Goal: Transaction & Acquisition: Purchase product/service

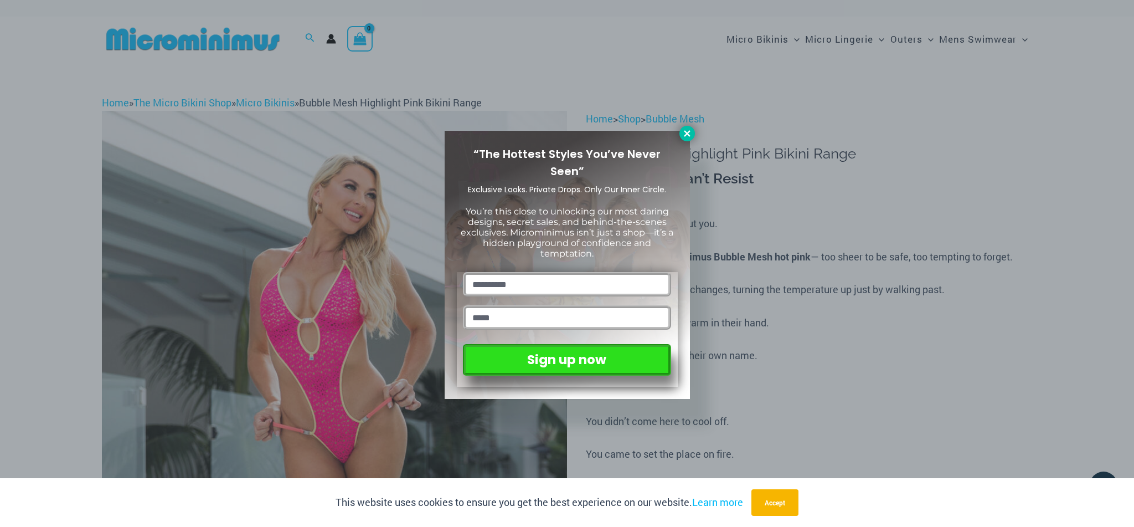
click at [685, 131] on icon at bounding box center [687, 133] width 6 height 6
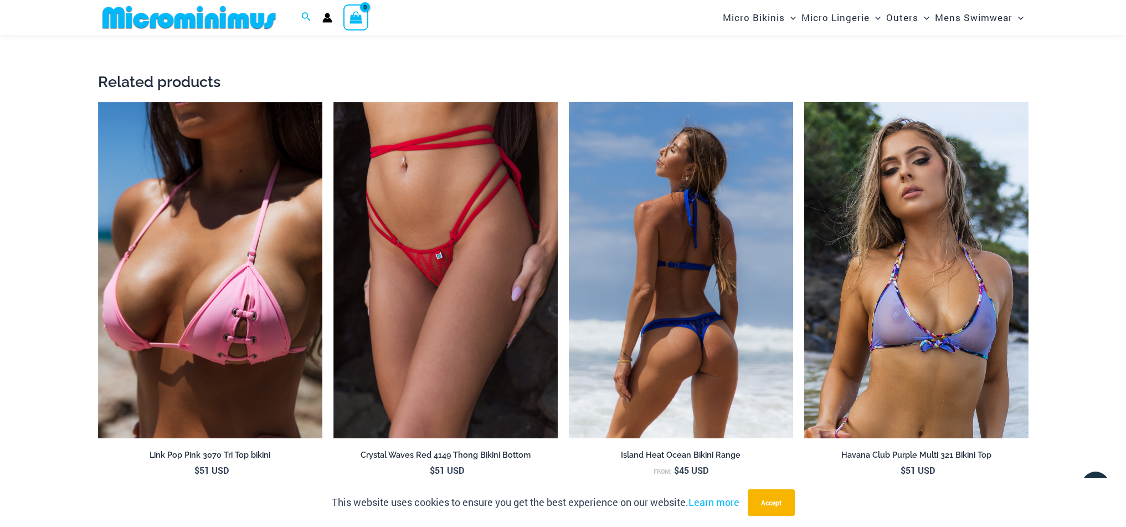
scroll to position [2408, 0]
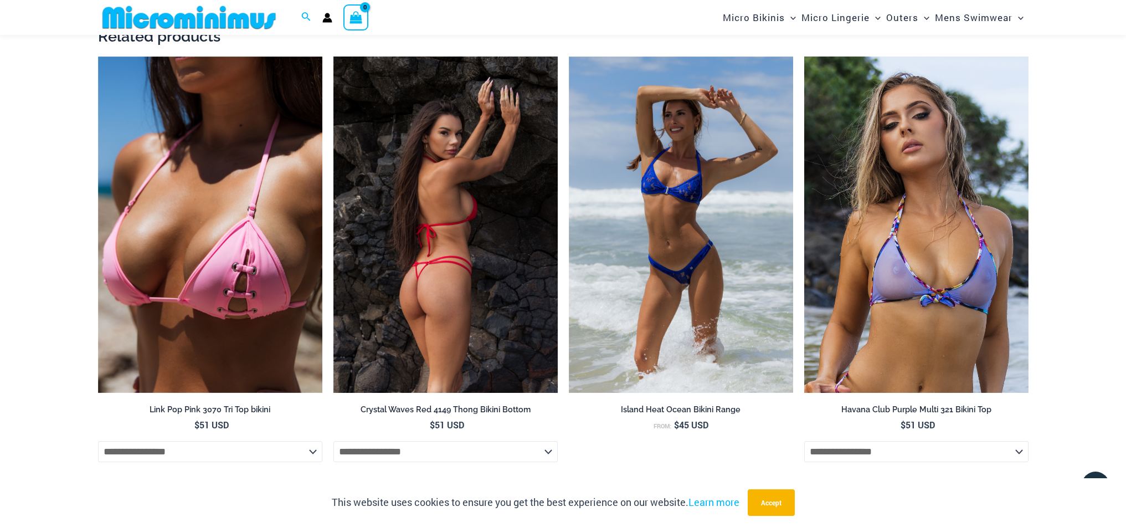
click at [495, 280] on img at bounding box center [445, 224] width 224 height 337
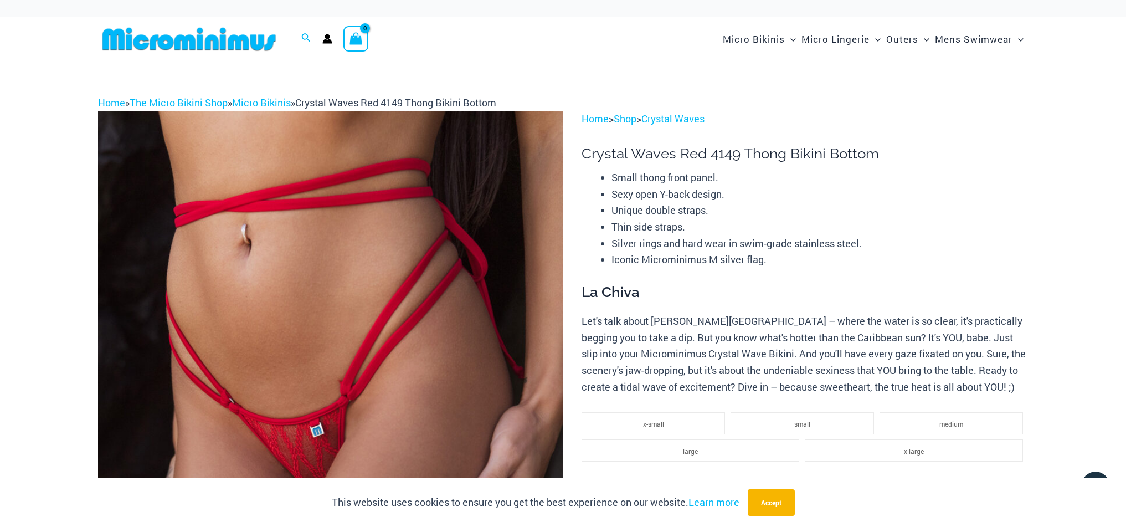
click at [238, 42] on img at bounding box center [189, 39] width 182 height 25
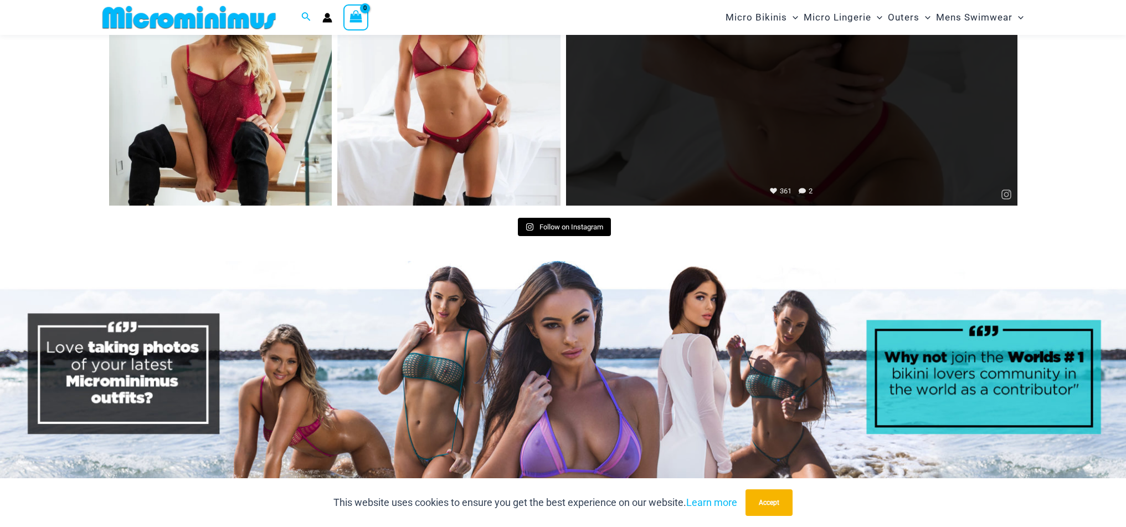
scroll to position [5321, 0]
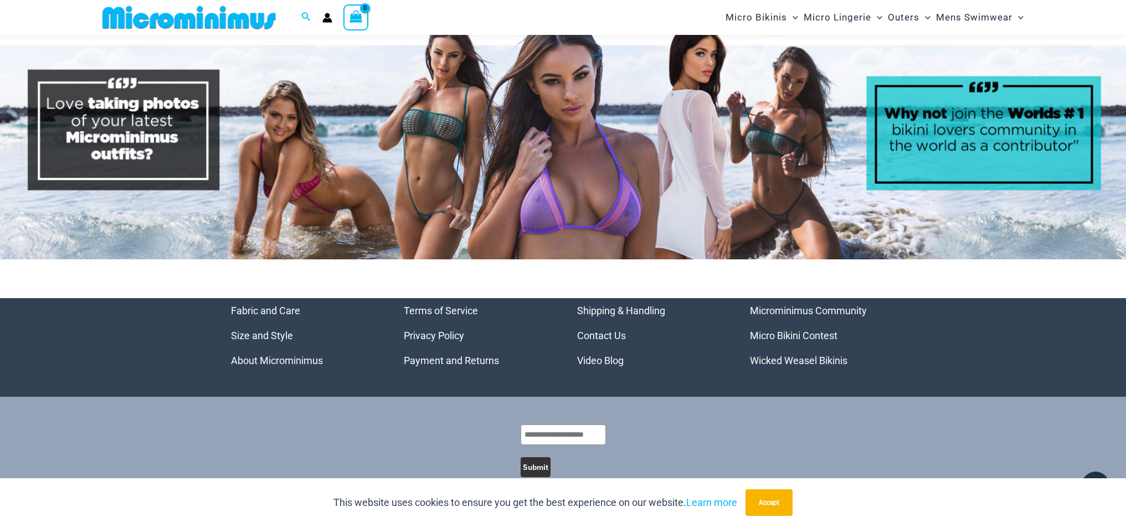
click at [807, 329] on link "Micro Bikini Contest" at bounding box center [793, 335] width 87 height 12
